Goal: Task Accomplishment & Management: Manage account settings

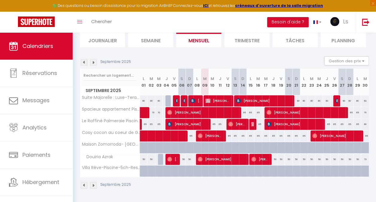
scroll to position [42, 0]
click at [214, 98] on span "[PERSON_NAME] gates" at bounding box center [218, 100] width 25 height 11
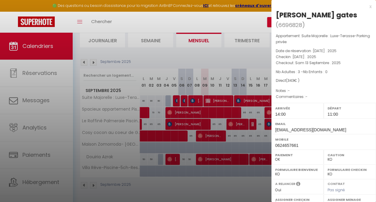
click at [30, 71] on div at bounding box center [188, 101] width 376 height 202
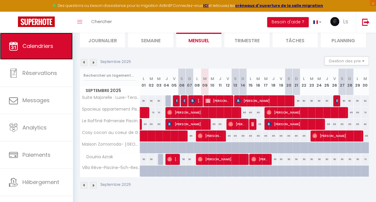
click at [32, 48] on span "Calendriers" at bounding box center [37, 45] width 31 height 7
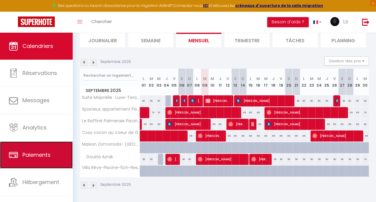
click at [31, 155] on span "Paiements" at bounding box center [36, 154] width 28 height 7
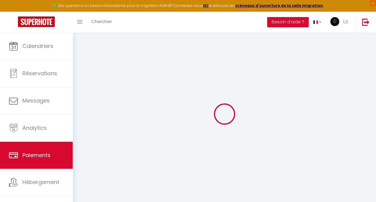
select select "2"
select select "0"
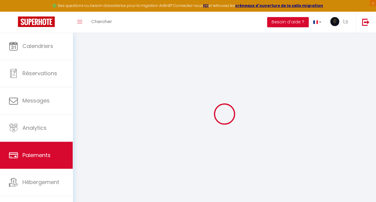
select select "0"
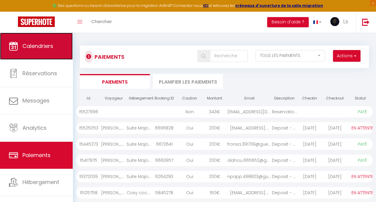
click at [34, 44] on span "Calendriers" at bounding box center [37, 45] width 31 height 7
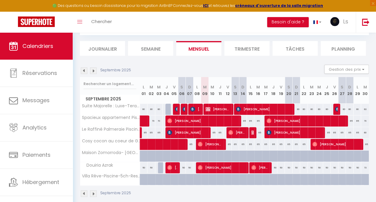
scroll to position [37, 0]
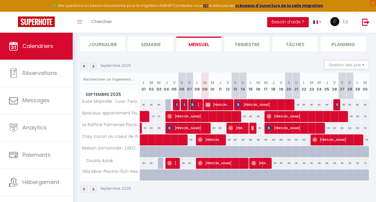
click at [192, 107] on span "[PERSON_NAME]" at bounding box center [195, 104] width 10 height 11
select select "OK"
select select "KO"
select select "1"
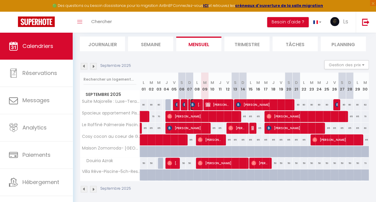
select select "1"
select select
select select "35369"
select select "36260"
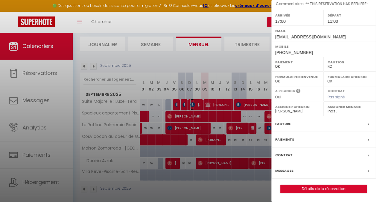
scroll to position [87, 0]
click at [293, 179] on div "Messages" at bounding box center [324, 171] width 105 height 16
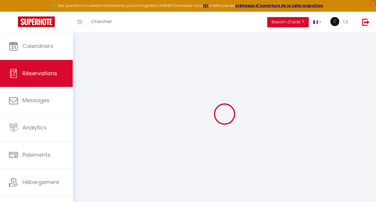
select select
checkbox input "false"
type textarea "** THIS RESERVATION HAS BEEN PRE-PAID ** BOOKING NOTE : Payment charge is EUR 4…"
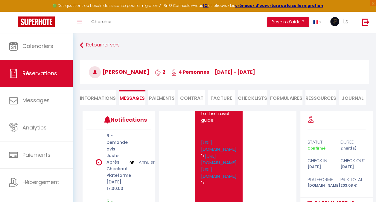
scroll to position [2381, 0]
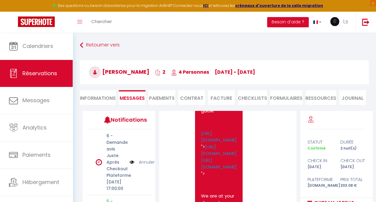
click at [226, 18] on link "[URL][DOMAIN_NAME]" at bounding box center [219, 10] width 36 height 13
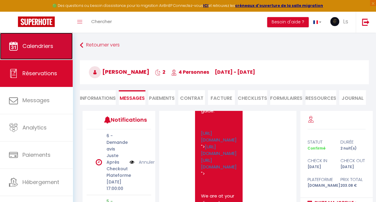
click at [36, 47] on span "Calendriers" at bounding box center [37, 45] width 31 height 7
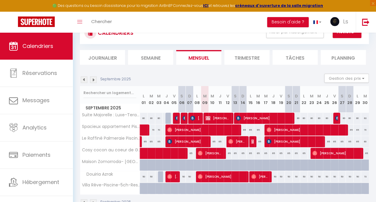
scroll to position [45, 0]
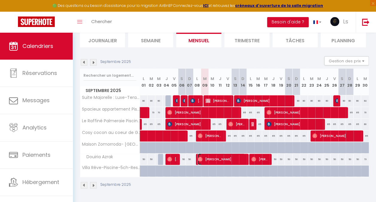
click at [214, 153] on span "[PERSON_NAME]" at bounding box center [221, 158] width 47 height 11
select select "OK"
select select "1"
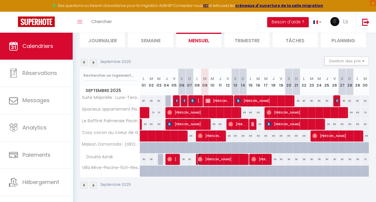
select select "1"
select select
select select "35369"
select select "36260"
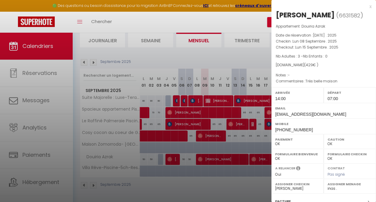
drag, startPoint x: 372, startPoint y: 70, endPoint x: 213, endPoint y: 189, distance: 198.0
click at [213, 189] on div at bounding box center [188, 101] width 376 height 202
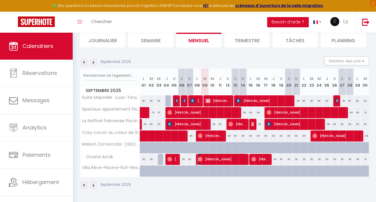
click at [238, 157] on span "[PERSON_NAME]" at bounding box center [221, 158] width 47 height 11
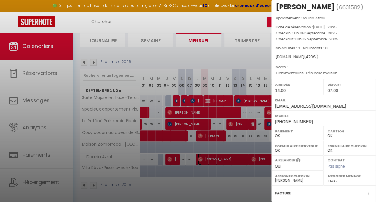
scroll to position [0, 0]
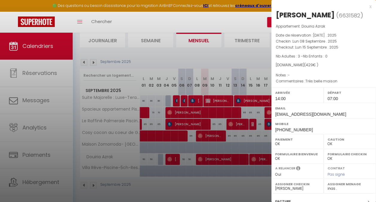
click at [207, 167] on div at bounding box center [188, 101] width 376 height 202
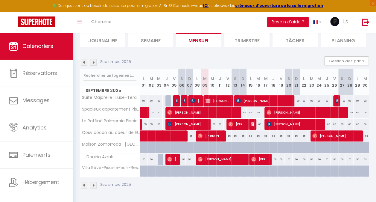
click at [209, 167] on div at bounding box center [213, 170] width 8 height 11
type input "380"
type input "Mer 10 Septembre 2025"
type input "Jeu 11 Septembre 2025"
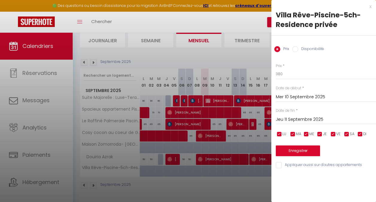
click at [217, 47] on div at bounding box center [188, 101] width 376 height 202
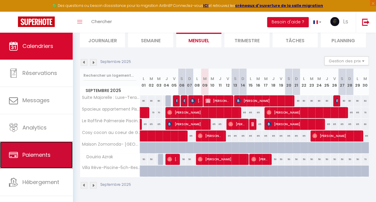
click at [37, 150] on link "Paiements" at bounding box center [36, 154] width 73 height 27
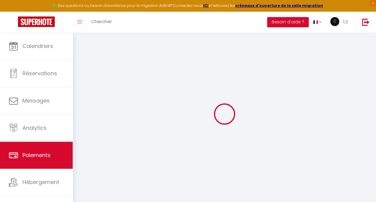
select select "2"
select select "0"
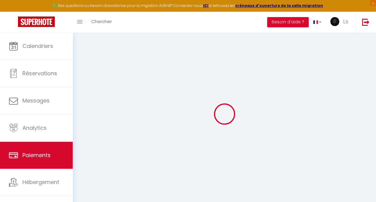
select select "0"
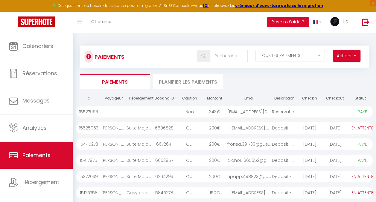
click at [241, 111] on div "[EMAIL_ADDRESS][DOMAIN_NAME]" at bounding box center [250, 111] width 45 height 11
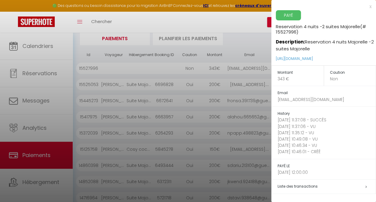
scroll to position [98, 0]
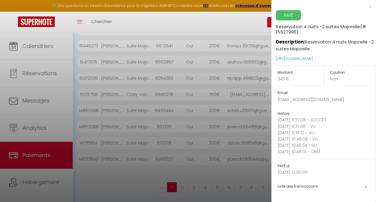
click at [304, 186] on span "Liste des transactions" at bounding box center [298, 186] width 40 height 5
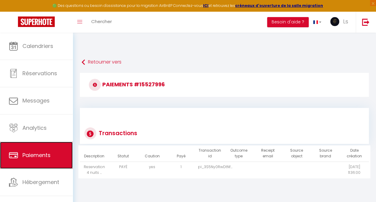
click at [39, 156] on span "Paiements" at bounding box center [36, 154] width 28 height 7
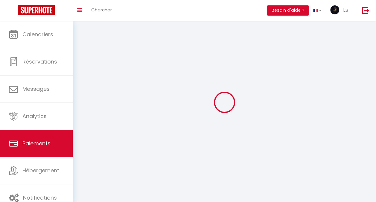
select select "2"
select select "0"
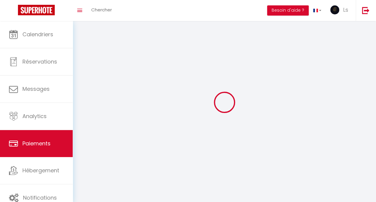
select select "0"
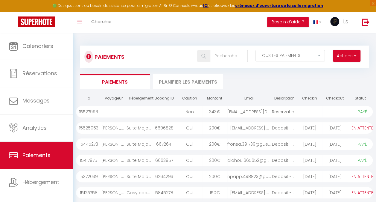
click at [249, 111] on div "[EMAIL_ADDRESS][DOMAIN_NAME]" at bounding box center [250, 111] width 45 height 11
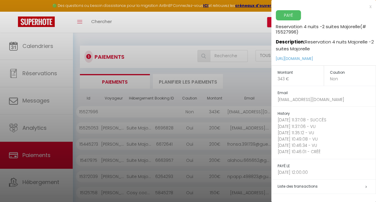
click at [290, 15] on span "PAYÉ" at bounding box center [288, 15] width 25 height 10
click at [227, 28] on div at bounding box center [188, 101] width 376 height 202
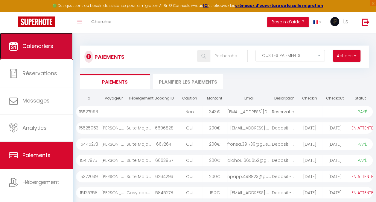
click at [22, 40] on link "Calendriers" at bounding box center [36, 46] width 73 height 27
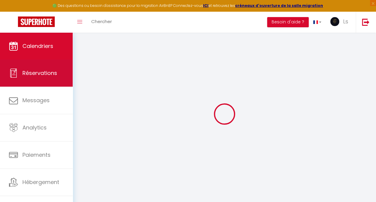
select select
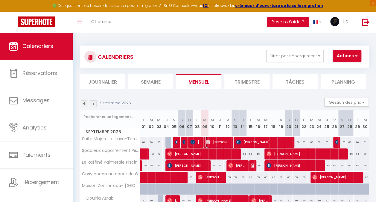
click at [223, 141] on span "[PERSON_NAME] gates" at bounding box center [218, 141] width 25 height 11
select select "OK"
select select "KO"
select select "0"
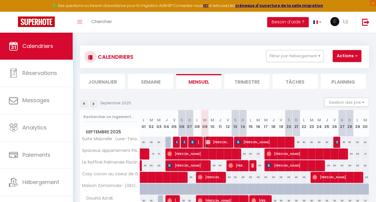
select select "1"
select select
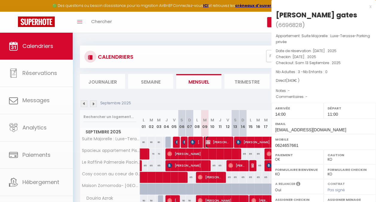
select select "35369"
select select "36260"
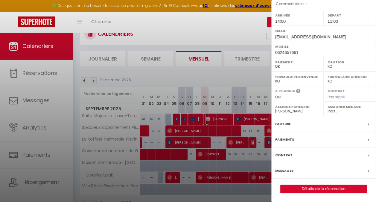
scroll to position [45, 0]
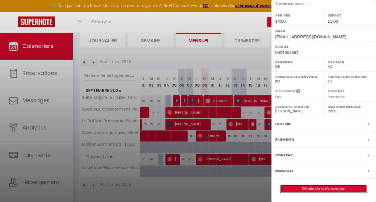
click at [320, 186] on link "Détails de la réservation" at bounding box center [324, 189] width 86 height 8
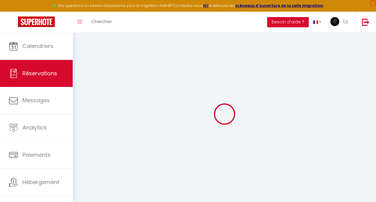
type input "[PERSON_NAME]"
type input "Palmeraie gates"
type input "[EMAIL_ADDRESS][DOMAIN_NAME]"
type input "0624657661"
select select
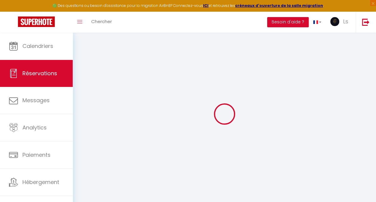
select select "54715"
select select "1"
type input "[DATE]"
select select
type input "[DATE]"
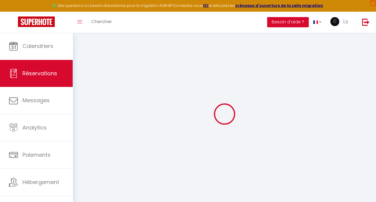
select select
type input "3"
select select "12"
select select
type input "320"
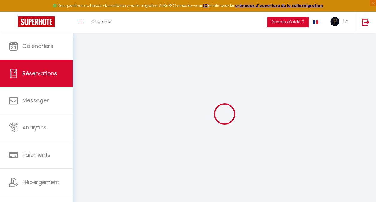
checkbox input "false"
type input "0"
type input "23"
type input "0"
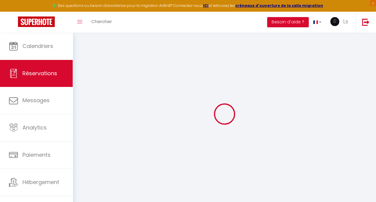
select select
select select "14"
checkbox input "false"
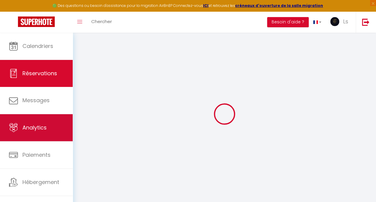
select select
checkbox input "false"
select select
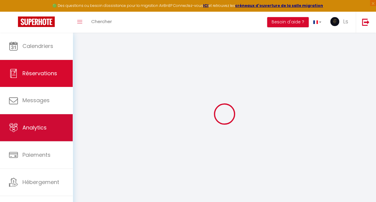
select select
checkbox input "false"
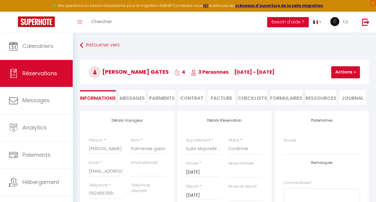
select select
checkbox input "false"
select select
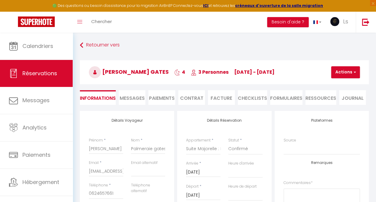
type input "23"
select select
checkbox input "false"
select select
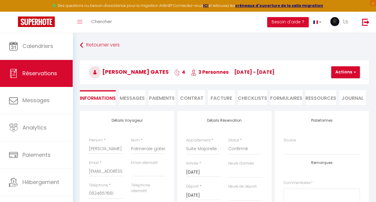
checkbox input "false"
select select "14:00"
select select "11:00"
click at [341, 69] on button "Actions" at bounding box center [346, 72] width 29 height 12
click at [345, 101] on link "Supprimer" at bounding box center [350, 101] width 47 height 8
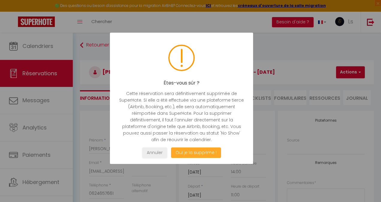
click at [197, 153] on button "Oui je la supprime !" at bounding box center [196, 152] width 50 height 10
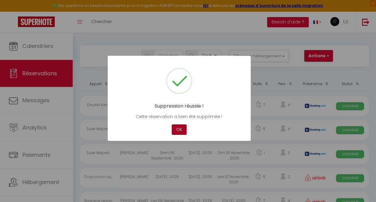
click at [183, 128] on button "OK" at bounding box center [179, 129] width 15 height 10
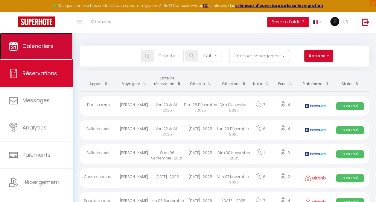
click at [36, 49] on span "Calendriers" at bounding box center [37, 45] width 31 height 7
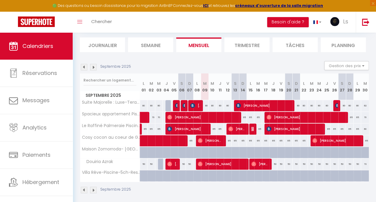
scroll to position [45, 0]
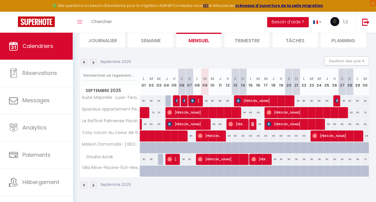
click at [84, 59] on img at bounding box center [84, 62] width 7 height 7
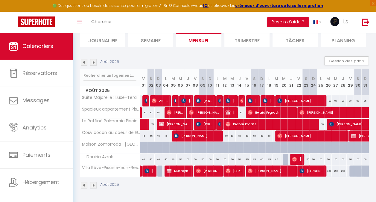
click at [95, 59] on img at bounding box center [93, 62] width 7 height 7
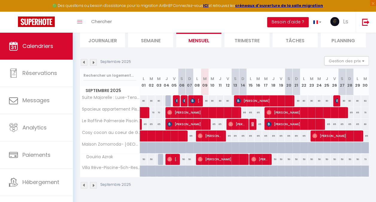
click at [93, 60] on img at bounding box center [93, 62] width 7 height 7
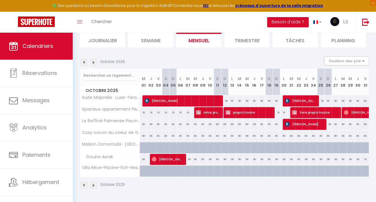
click at [214, 165] on div at bounding box center [217, 170] width 7 height 11
type input "384"
type input "[DATE]"
type input "Dim 12 Octobre 2025"
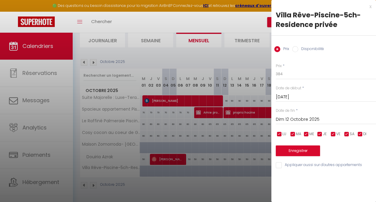
click at [297, 49] on input "Disponibilité" at bounding box center [296, 49] width 6 height 6
radio input "true"
radio input "false"
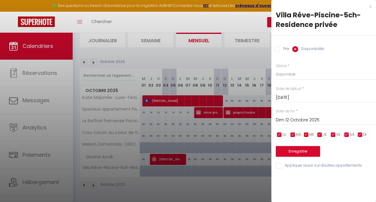
click at [293, 102] on div "[DATE] < [DATE] > Dim Lun Mar Mer Jeu Ven Sam 1 2 3 4 5 6 7 8 9 10 11 12 13 14 …" at bounding box center [326, 97] width 100 height 11
click at [293, 96] on input "[DATE]" at bounding box center [326, 98] width 100 height 8
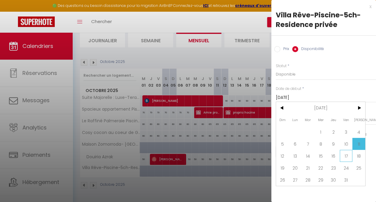
click at [345, 155] on span "17" at bounding box center [346, 156] width 13 height 12
type input "Ven 17 Octobre 2025"
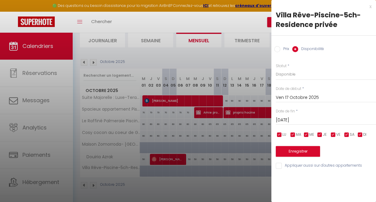
click at [297, 120] on input "[DATE]" at bounding box center [326, 120] width 100 height 8
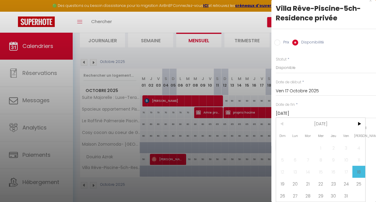
scroll to position [11, 0]
click at [360, 118] on span ">" at bounding box center [359, 124] width 13 height 12
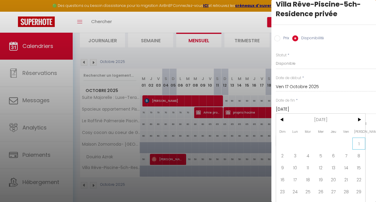
click at [361, 142] on span "1" at bounding box center [359, 143] width 13 height 12
type input "[DATE]"
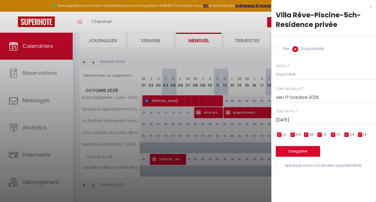
scroll to position [0, 0]
click at [302, 150] on button "Enregistrer" at bounding box center [298, 151] width 44 height 11
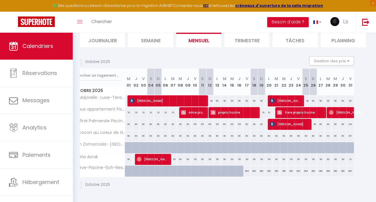
scroll to position [0, 13]
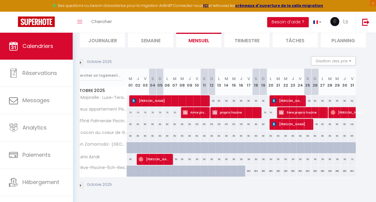
click at [81, 60] on img at bounding box center [80, 62] width 7 height 7
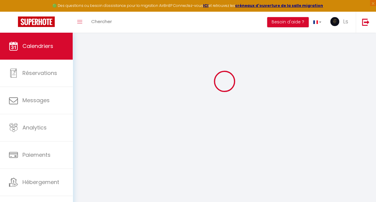
scroll to position [45, 0]
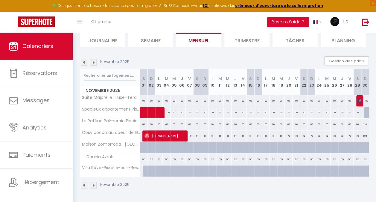
click at [93, 60] on img at bounding box center [93, 62] width 7 height 7
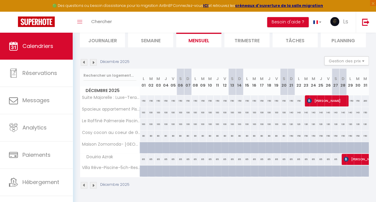
click at [93, 60] on img at bounding box center [93, 62] width 7 height 7
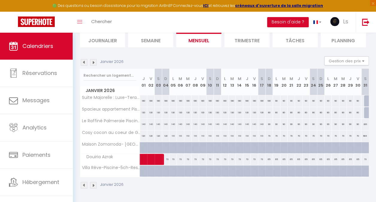
click at [93, 59] on img at bounding box center [93, 62] width 7 height 7
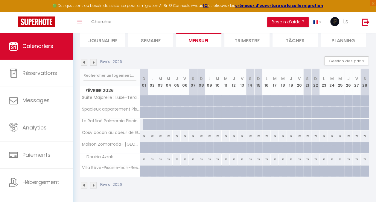
click at [206, 166] on div at bounding box center [209, 170] width 8 height 11
select select "1"
type input "Lun 09 Février 2026"
type input "[DATE]"
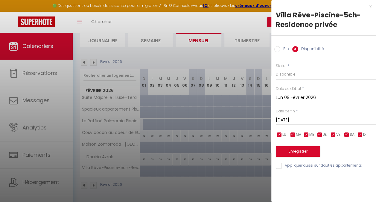
click at [294, 98] on input "Lun 09 Février 2026" at bounding box center [326, 98] width 100 height 8
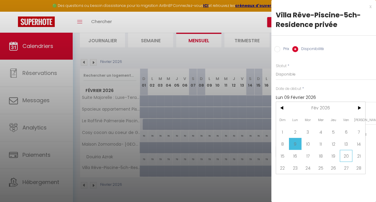
click at [345, 154] on span "20" at bounding box center [346, 156] width 13 height 12
type input "Ven 20 Février 2026"
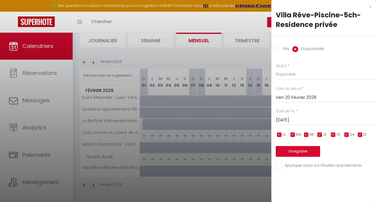
click at [300, 119] on input "[DATE]" at bounding box center [326, 120] width 100 height 8
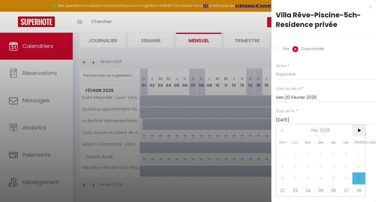
click at [360, 129] on span ">" at bounding box center [359, 130] width 13 height 12
click at [358, 153] on span "7" at bounding box center [359, 154] width 13 height 12
type input "[DATE]"
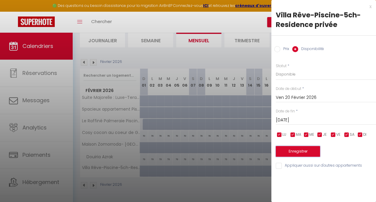
click at [305, 154] on button "Enregistrer" at bounding box center [298, 151] width 44 height 11
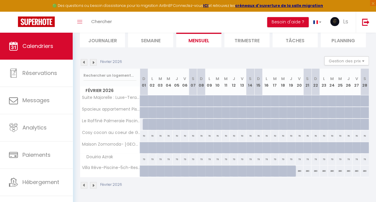
click at [296, 166] on div "380" at bounding box center [300, 170] width 8 height 11
select select "1"
type input "Ven 20 Février 2026"
type input "[DATE]"
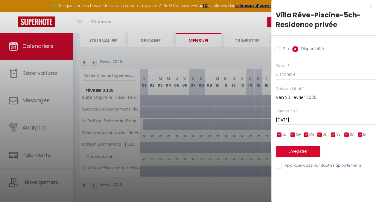
click at [280, 49] on input "Prix" at bounding box center [278, 49] width 6 height 6
radio input "true"
radio input "false"
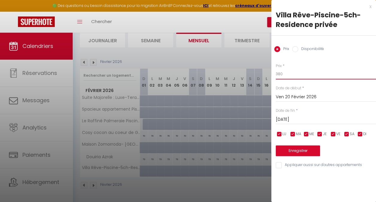
drag, startPoint x: 298, startPoint y: 74, endPoint x: 263, endPoint y: 73, distance: 35.7
click at [263, 73] on body "🟢 Des questions ou besoin d'assistance pour la migration AirBnB? Connectez-vous…" at bounding box center [188, 96] width 376 height 211
type input "450"
click at [304, 117] on input "[DATE]" at bounding box center [326, 120] width 100 height 8
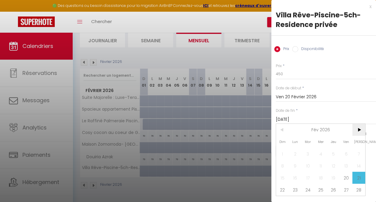
click at [359, 127] on span ">" at bounding box center [359, 130] width 13 height 12
click at [360, 153] on span "7" at bounding box center [359, 154] width 13 height 12
type input "[DATE]"
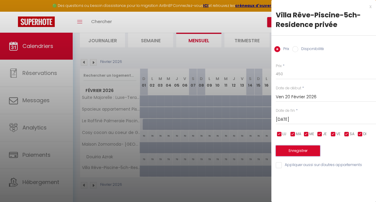
click at [302, 150] on button "Enregistrer" at bounding box center [298, 150] width 44 height 11
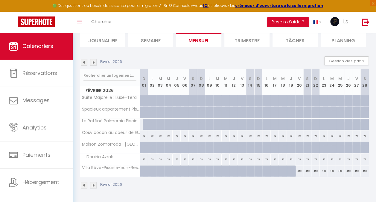
click at [96, 59] on img at bounding box center [93, 62] width 7 height 7
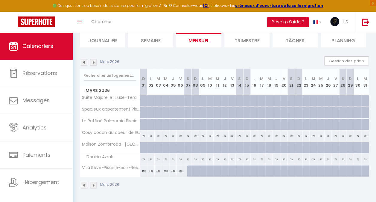
click at [96, 59] on img at bounding box center [93, 62] width 7 height 7
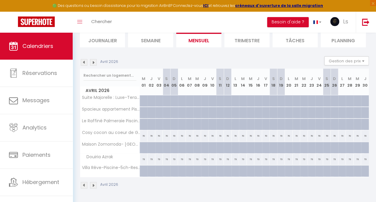
click at [205, 169] on div at bounding box center [208, 174] width 8 height 11
type input "380"
type input "[DATE]"
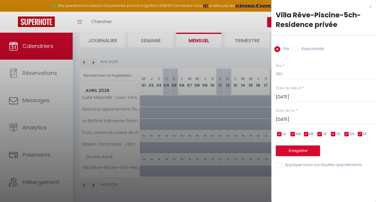
click at [300, 97] on input "[DATE]" at bounding box center [326, 97] width 100 height 8
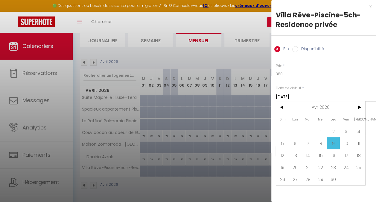
click at [309, 47] on label "Disponibilité" at bounding box center [312, 49] width 26 height 7
click at [299, 47] on input "Disponibilité" at bounding box center [296, 49] width 6 height 6
radio input "true"
radio input "false"
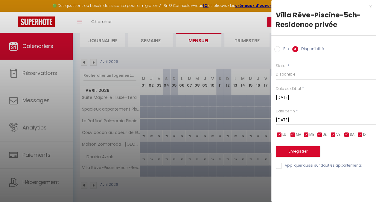
click at [305, 98] on input "[DATE]" at bounding box center [326, 98] width 100 height 8
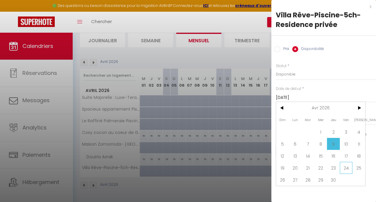
click at [346, 167] on span "24" at bounding box center [346, 168] width 13 height 12
type input "Ven 24 Avril 2026"
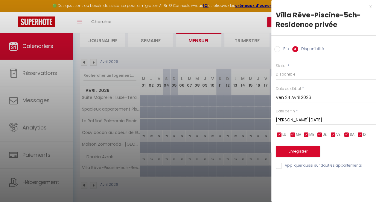
click at [300, 119] on input "[PERSON_NAME][DATE]" at bounding box center [326, 120] width 100 height 8
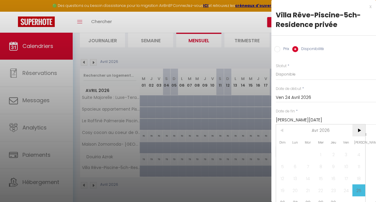
click at [359, 129] on span ">" at bounding box center [359, 130] width 13 height 12
click at [357, 168] on span "9" at bounding box center [359, 166] width 13 height 12
type input "[DATE]"
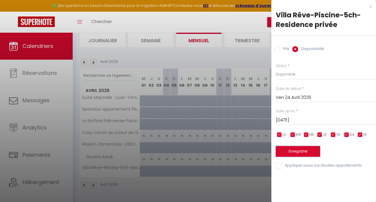
click at [301, 150] on button "Enregistrer" at bounding box center [298, 151] width 44 height 11
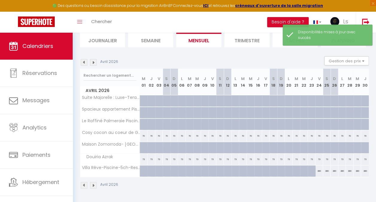
click at [316, 167] on div "380" at bounding box center [320, 170] width 8 height 11
select select "1"
type input "Ven 24 Avril 2026"
type input "[PERSON_NAME][DATE]"
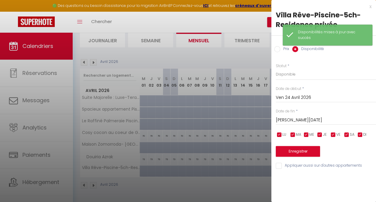
click at [278, 49] on input "Prix" at bounding box center [278, 49] width 6 height 6
radio input "true"
radio input "false"
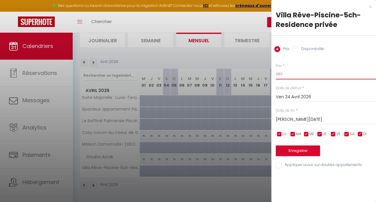
drag, startPoint x: 292, startPoint y: 73, endPoint x: 267, endPoint y: 73, distance: 24.6
click at [267, 73] on body "🟢 Des questions ou besoin d'assistance pour la migration AirBnB? Connectez-vous…" at bounding box center [188, 96] width 376 height 211
type input "5"
type input "580"
click at [311, 117] on input "[PERSON_NAME][DATE]" at bounding box center [326, 120] width 100 height 8
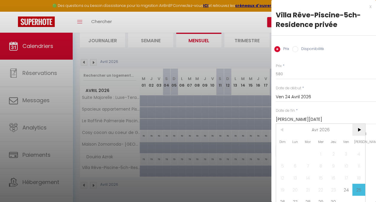
click at [359, 131] on span ">" at bounding box center [359, 130] width 13 height 12
click at [358, 164] on span "9" at bounding box center [359, 166] width 13 height 12
type input "[DATE]"
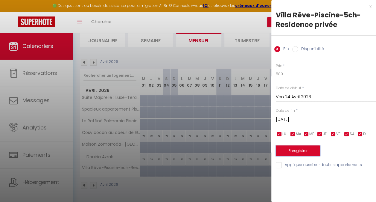
click at [310, 150] on button "Enregistrer" at bounding box center [298, 150] width 44 height 11
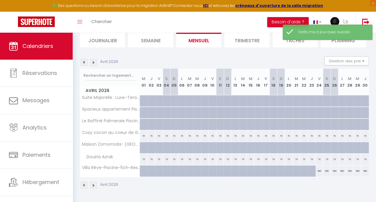
click at [93, 60] on img at bounding box center [93, 62] width 7 height 7
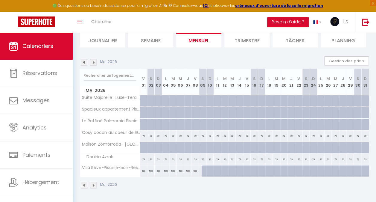
click at [84, 59] on img at bounding box center [84, 62] width 7 height 7
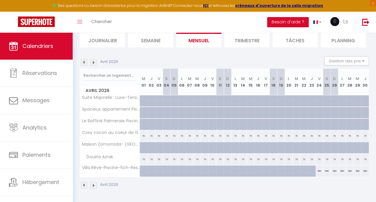
click at [84, 59] on img at bounding box center [84, 62] width 7 height 7
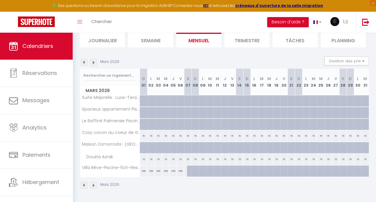
click at [84, 59] on img at bounding box center [84, 62] width 7 height 7
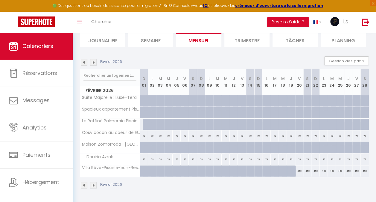
click at [95, 59] on img at bounding box center [93, 62] width 7 height 7
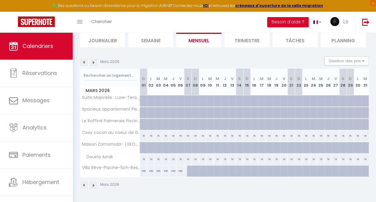
click at [84, 59] on img at bounding box center [84, 62] width 7 height 7
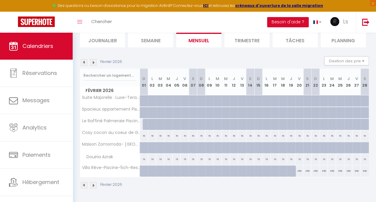
click at [84, 59] on img at bounding box center [84, 62] width 7 height 7
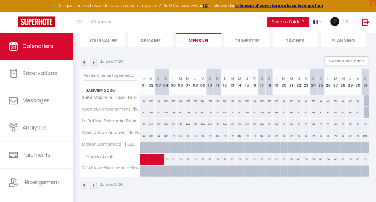
click at [84, 59] on img at bounding box center [84, 62] width 7 height 7
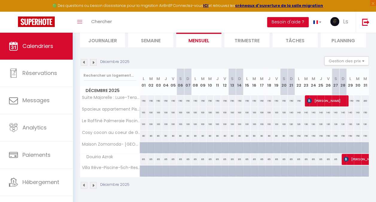
click at [85, 59] on img at bounding box center [84, 62] width 7 height 7
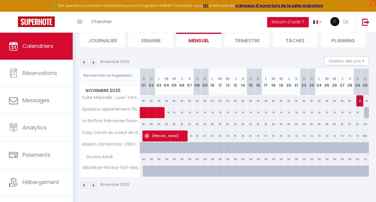
click at [96, 59] on img at bounding box center [93, 62] width 7 height 7
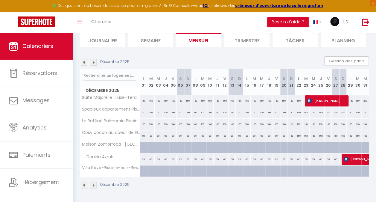
click at [95, 59] on img at bounding box center [93, 62] width 7 height 7
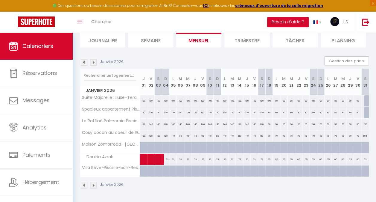
click at [84, 60] on img at bounding box center [84, 62] width 7 height 7
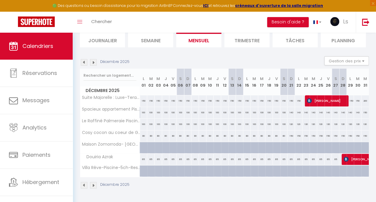
click at [84, 60] on img at bounding box center [84, 62] width 7 height 7
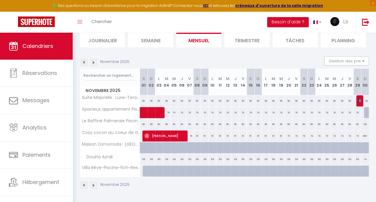
click at [84, 60] on img at bounding box center [84, 62] width 7 height 7
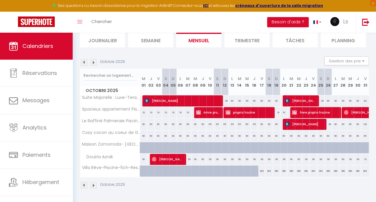
click at [94, 59] on img at bounding box center [93, 62] width 7 height 7
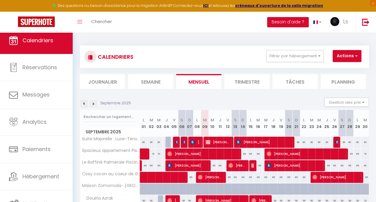
scroll to position [8, 0]
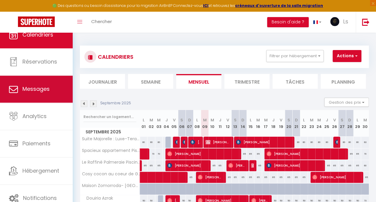
click at [46, 86] on span "Messages" at bounding box center [35, 88] width 27 height 7
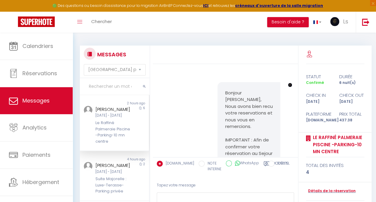
scroll to position [1665, 0]
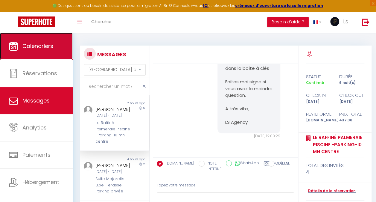
click at [43, 57] on link "Calendriers" at bounding box center [36, 46] width 73 height 27
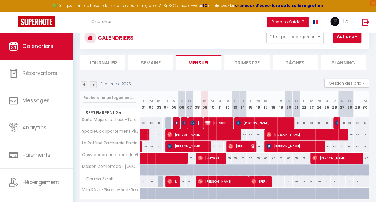
scroll to position [45, 0]
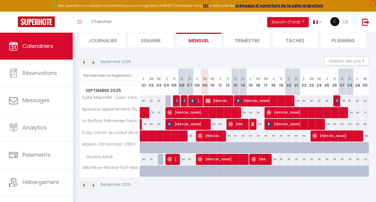
click at [92, 59] on img at bounding box center [93, 62] width 7 height 7
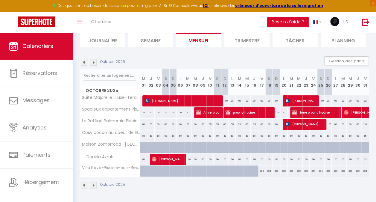
click at [85, 61] on img at bounding box center [84, 62] width 7 height 7
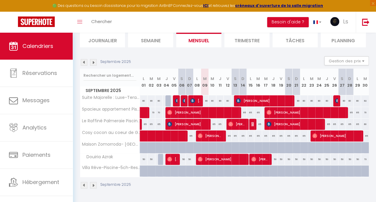
click at [85, 61] on img at bounding box center [84, 62] width 7 height 7
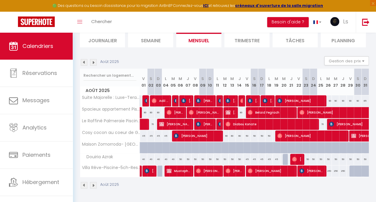
click at [92, 59] on img at bounding box center [93, 62] width 7 height 7
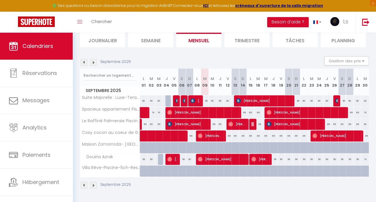
click at [92, 59] on img at bounding box center [93, 62] width 7 height 7
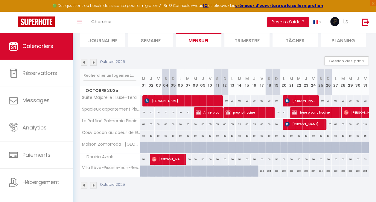
click at [92, 59] on img at bounding box center [93, 62] width 7 height 7
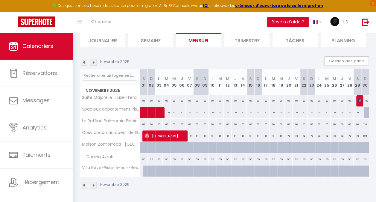
click at [92, 59] on img at bounding box center [93, 62] width 7 height 7
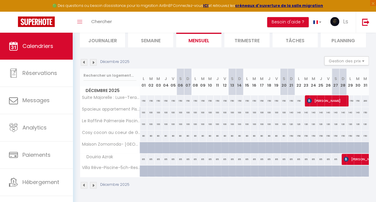
click at [92, 59] on img at bounding box center [93, 62] width 7 height 7
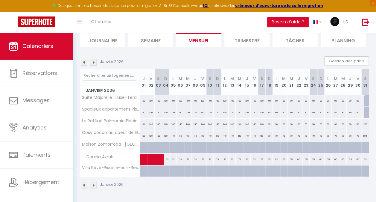
click at [92, 59] on img at bounding box center [93, 62] width 7 height 7
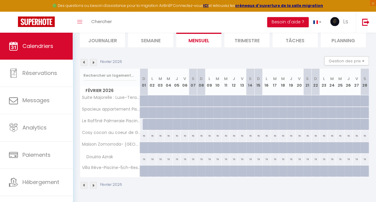
click at [92, 59] on img at bounding box center [93, 62] width 7 height 7
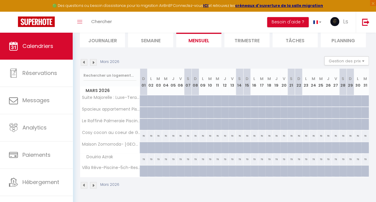
click at [92, 59] on img at bounding box center [93, 62] width 7 height 7
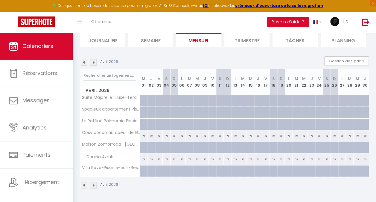
click at [92, 59] on img at bounding box center [93, 62] width 7 height 7
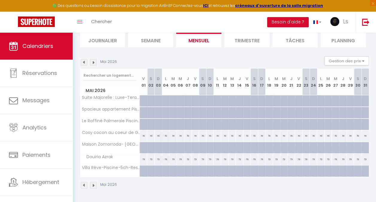
click at [92, 59] on img at bounding box center [93, 62] width 7 height 7
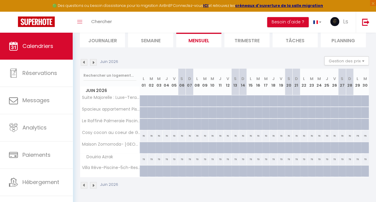
click at [92, 59] on img at bounding box center [93, 62] width 7 height 7
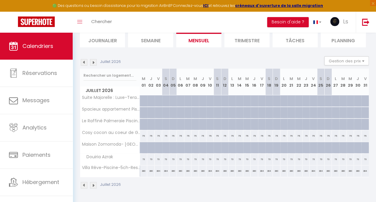
click at [92, 59] on img at bounding box center [93, 62] width 7 height 7
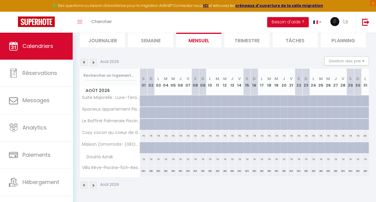
click at [86, 59] on img at bounding box center [84, 62] width 7 height 7
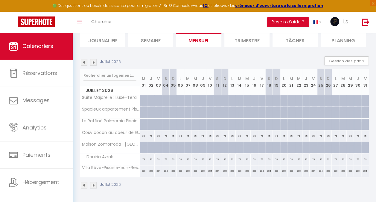
click at [86, 59] on img at bounding box center [84, 62] width 7 height 7
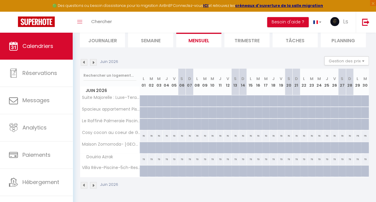
click at [323, 168] on div at bounding box center [327, 170] width 8 height 11
type input "380"
type input "Jeu 25 Juin 2026"
type input "Ven 26 Juin 2026"
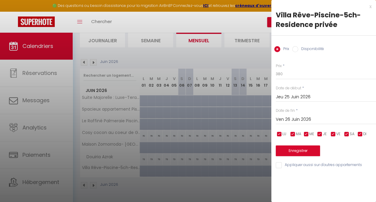
click at [299, 47] on label "Disponibilité" at bounding box center [312, 49] width 26 height 7
click at [299, 47] on input "Disponibilité" at bounding box center [296, 49] width 6 height 6
radio input "true"
radio input "false"
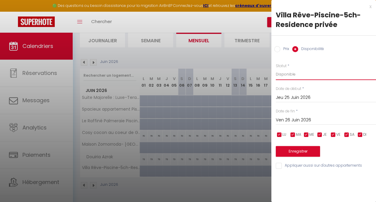
click at [293, 74] on select "Disponible Indisponible" at bounding box center [326, 74] width 100 height 11
select select "0"
click at [276, 69] on select "Disponible Indisponible" at bounding box center [326, 74] width 100 height 11
click at [308, 119] on input "Ven 26 Juin 2026" at bounding box center [326, 120] width 100 height 8
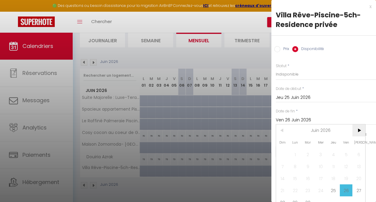
click at [358, 130] on span ">" at bounding box center [359, 130] width 13 height 12
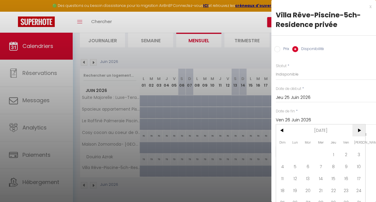
click at [358, 130] on span ">" at bounding box center [359, 130] width 13 height 12
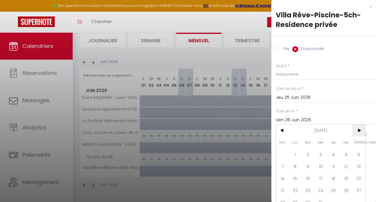
click at [358, 130] on span ">" at bounding box center [359, 130] width 13 height 12
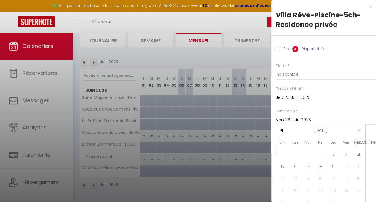
click at [358, 130] on span ">" at bounding box center [359, 130] width 13 height 12
click at [359, 129] on span ">" at bounding box center [359, 130] width 13 height 12
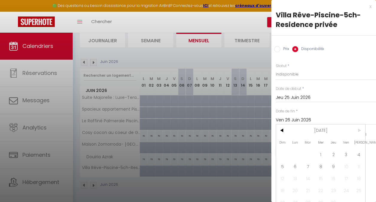
click at [359, 129] on span ">" at bounding box center [359, 130] width 13 height 12
click at [335, 168] on span "9" at bounding box center [333, 166] width 13 height 12
type input "Jeu 09 Septembre 2027"
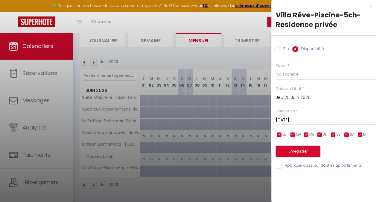
click at [309, 152] on button "Enregistrer" at bounding box center [298, 151] width 44 height 11
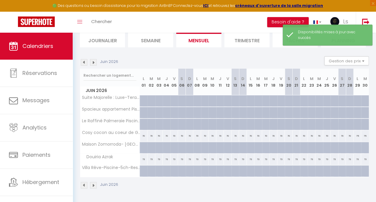
click at [91, 59] on img at bounding box center [93, 62] width 7 height 7
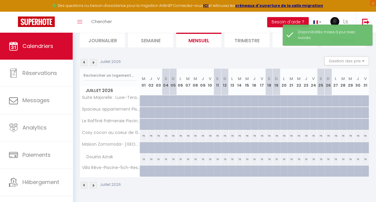
click at [91, 59] on img at bounding box center [93, 62] width 7 height 7
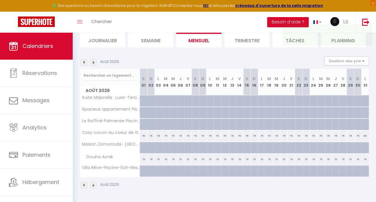
click at [91, 59] on img at bounding box center [93, 62] width 7 height 7
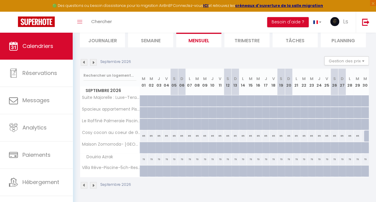
click at [91, 59] on img at bounding box center [93, 62] width 7 height 7
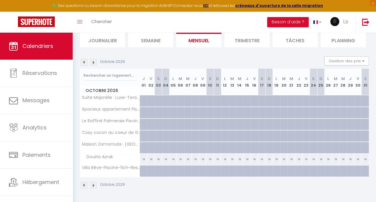
click at [82, 59] on img at bounding box center [84, 62] width 7 height 7
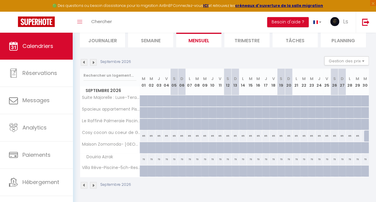
click at [81, 59] on img at bounding box center [84, 62] width 7 height 7
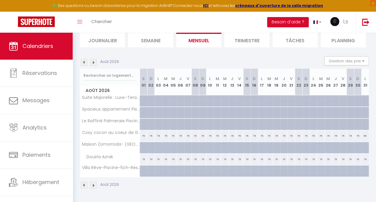
click at [81, 59] on img at bounding box center [84, 62] width 7 height 7
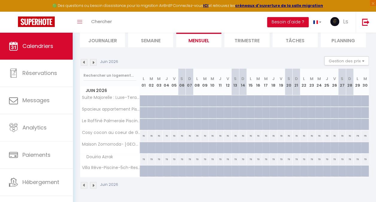
click at [81, 59] on img at bounding box center [84, 62] width 7 height 7
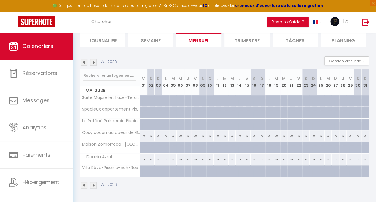
click at [81, 59] on img at bounding box center [84, 62] width 7 height 7
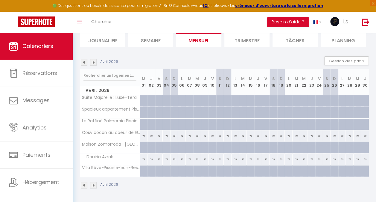
click at [81, 59] on img at bounding box center [84, 62] width 7 height 7
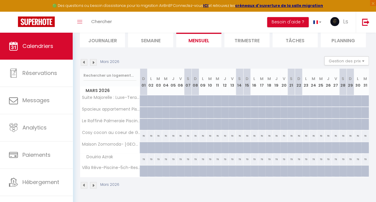
click at [81, 59] on img at bounding box center [84, 62] width 7 height 7
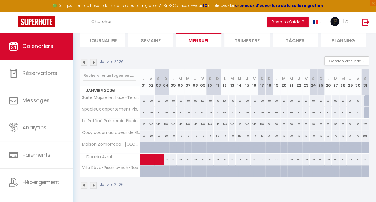
click at [93, 59] on img at bounding box center [93, 62] width 7 height 7
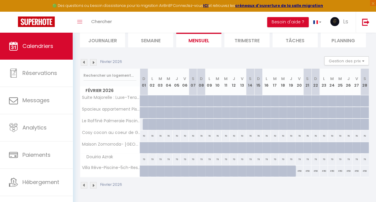
click at [93, 59] on img at bounding box center [93, 62] width 7 height 7
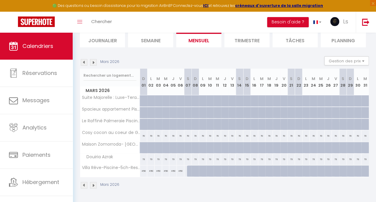
click at [95, 60] on img at bounding box center [93, 62] width 7 height 7
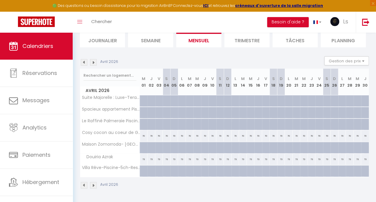
click at [95, 60] on img at bounding box center [93, 62] width 7 height 7
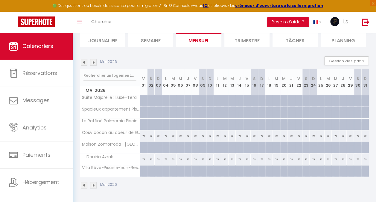
click at [86, 60] on img at bounding box center [84, 62] width 7 height 7
